Goal: Task Accomplishment & Management: Use online tool/utility

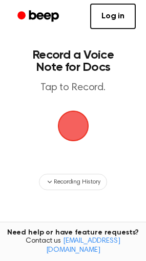
click at [69, 140] on span "button" at bounding box center [73, 126] width 29 height 29
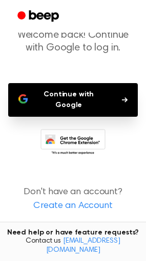
scroll to position [150, 0]
click at [97, 83] on button "Continue with Google" at bounding box center [72, 100] width 129 height 34
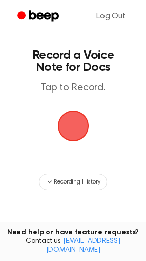
click at [70, 140] on span "button" at bounding box center [73, 126] width 29 height 29
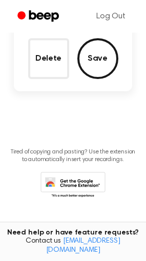
click at [105, 64] on button "Save" at bounding box center [97, 58] width 41 height 41
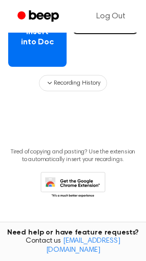
scroll to position [170, 0]
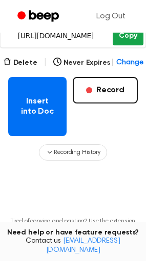
click at [120, 45] on button "Copy" at bounding box center [127, 36] width 30 height 19
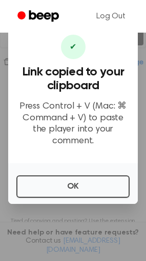
scroll to position [16, 0]
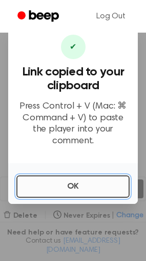
click at [97, 198] on button "OK" at bounding box center [72, 187] width 113 height 22
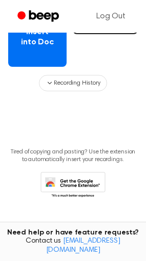
scroll to position [153, 0]
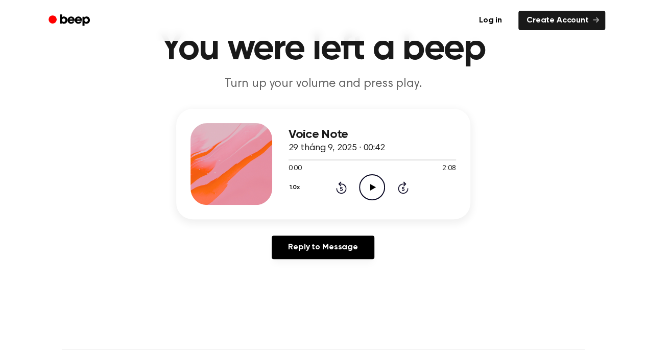
click at [385, 200] on icon "Play Audio" at bounding box center [372, 187] width 26 height 26
click at [313, 163] on div at bounding box center [373, 159] width 168 height 8
click at [325, 160] on div at bounding box center [315, 159] width 52 height 1
click at [317, 160] on div at bounding box center [308, 159] width 38 height 1
click at [310, 163] on div at bounding box center [373, 159] width 168 height 8
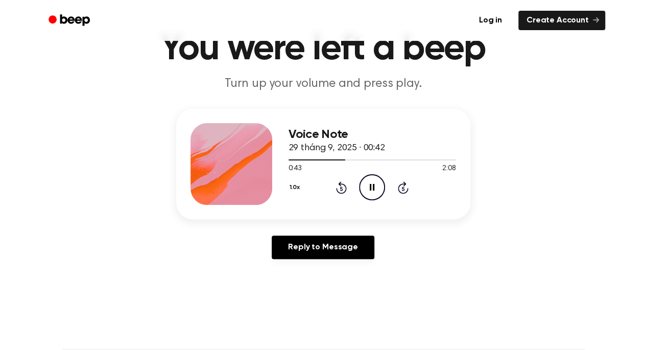
click at [343, 200] on div "1.0x Rewind 5 seconds Pause Audio Skip 5 seconds" at bounding box center [373, 187] width 168 height 26
click at [347, 194] on icon at bounding box center [341, 187] width 11 height 12
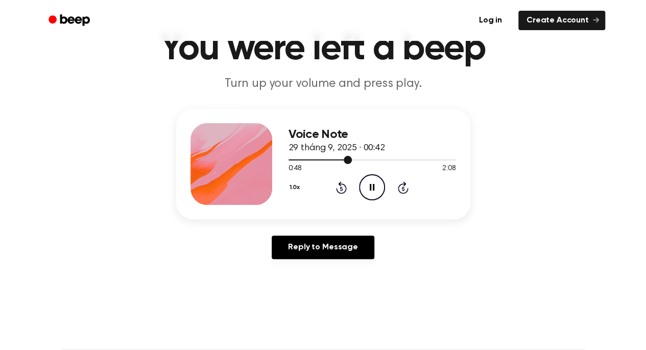
click at [340, 163] on div at bounding box center [373, 159] width 168 height 8
click at [382, 200] on icon "Pause Audio" at bounding box center [372, 187] width 26 height 26
click at [385, 200] on icon "Play Audio" at bounding box center [372, 187] width 26 height 26
click at [347, 194] on icon "Rewind 5 seconds" at bounding box center [341, 187] width 11 height 13
click at [385, 200] on icon "Pause Audio" at bounding box center [372, 187] width 26 height 26
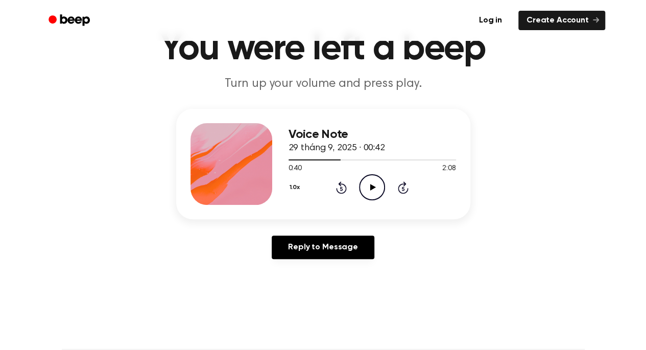
click at [385, 200] on icon "Play Audio" at bounding box center [372, 187] width 26 height 26
click at [347, 194] on icon "Rewind 5 seconds" at bounding box center [341, 187] width 11 height 13
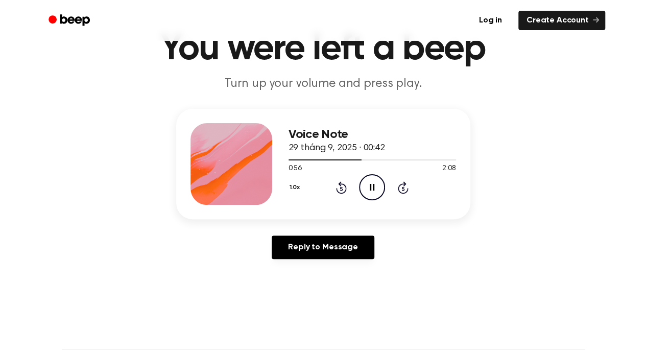
click at [347, 194] on icon at bounding box center [341, 187] width 11 height 12
click at [343, 200] on div "1.0x Rewind 5 seconds Pause Audio Skip 5 seconds" at bounding box center [373, 187] width 168 height 26
click at [347, 194] on icon at bounding box center [341, 187] width 11 height 12
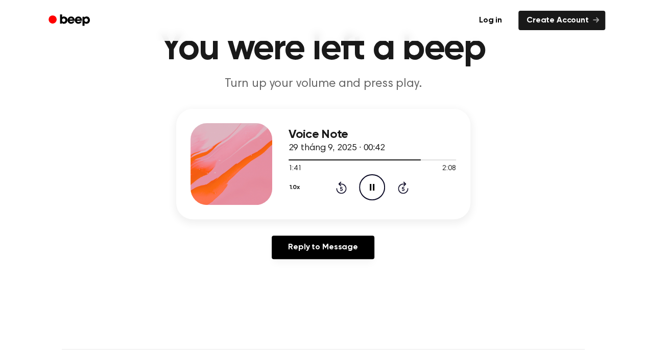
click at [343, 190] on icon at bounding box center [341, 188] width 3 height 4
click at [356, 200] on div "1.0x Rewind 5 seconds Pause Audio Skip 5 seconds" at bounding box center [373, 187] width 168 height 26
click at [347, 194] on icon "Rewind 5 seconds" at bounding box center [341, 187] width 11 height 13
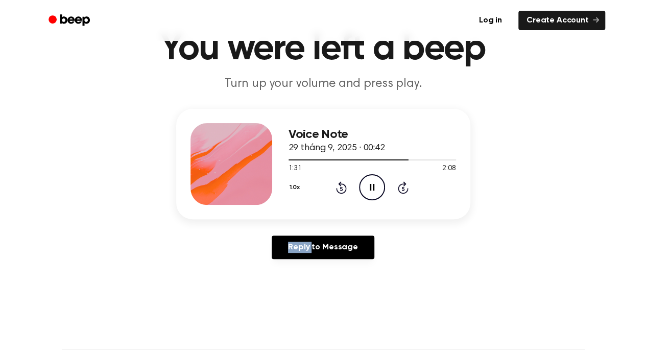
click at [347, 194] on icon "Rewind 5 seconds" at bounding box center [341, 187] width 11 height 13
click at [343, 190] on icon at bounding box center [341, 188] width 3 height 4
click at [351, 205] on div "Voice Note 29 tháng 9, 2025 · 00:42 1:48 2:08 Your browser does not support the…" at bounding box center [373, 164] width 168 height 82
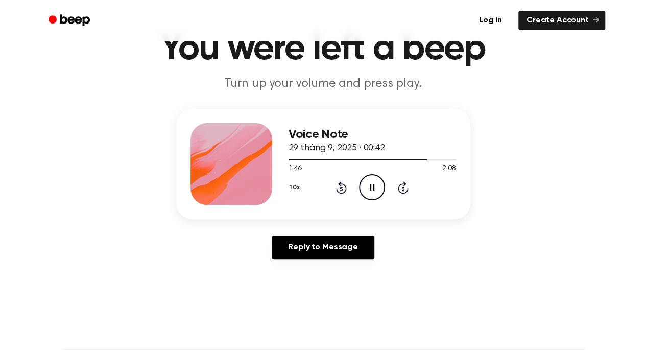
click at [343, 190] on icon at bounding box center [341, 188] width 3 height 4
